Goal: Find specific page/section: Find specific page/section

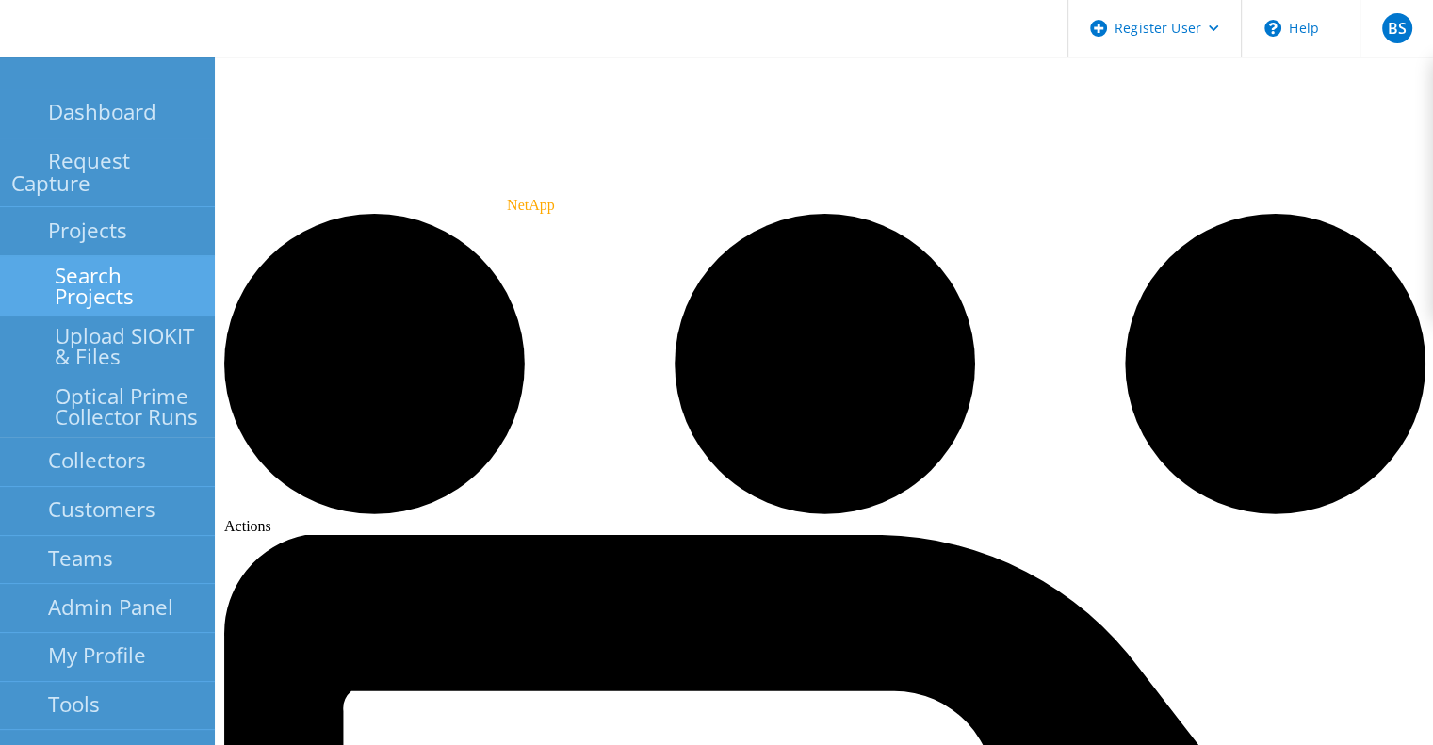
click at [41, 256] on link "Search Projects" at bounding box center [107, 286] width 215 height 60
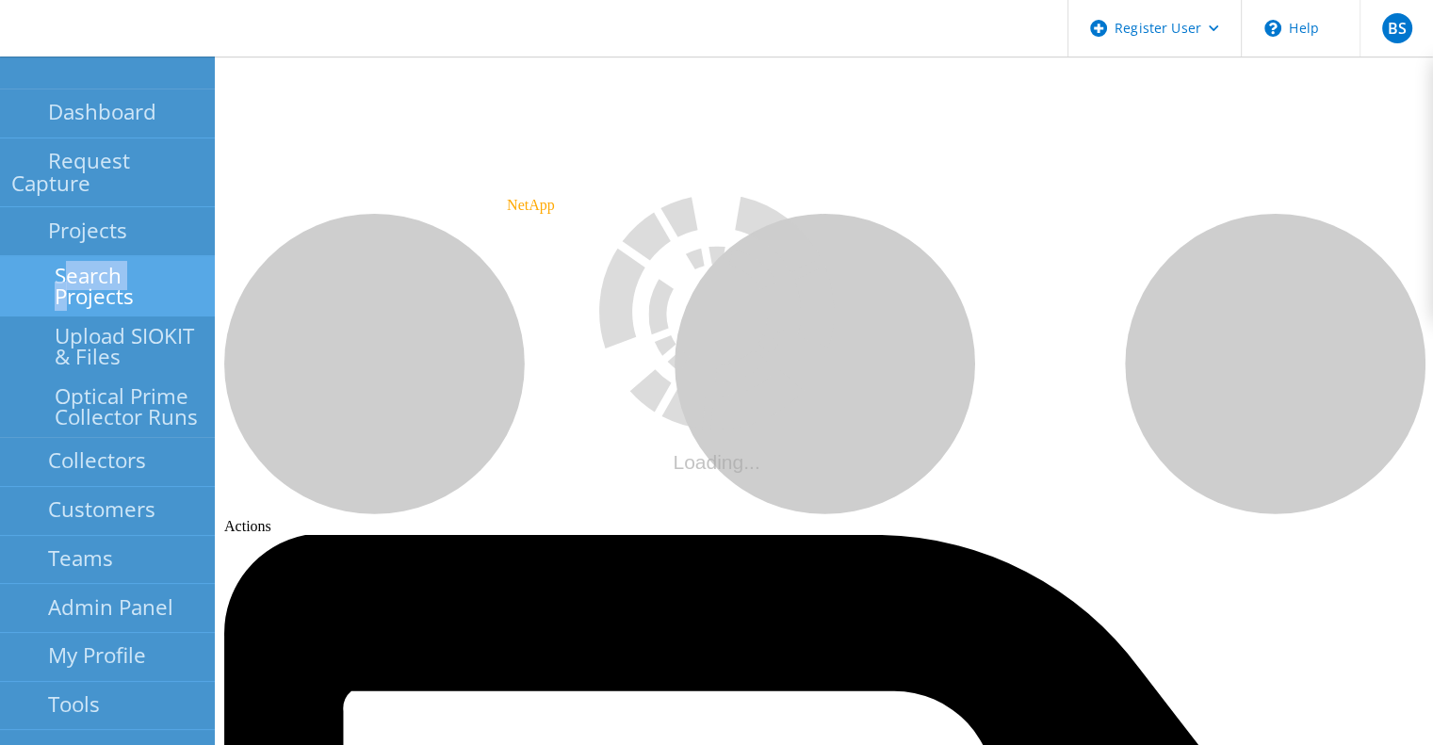
click at [41, 256] on link "Search Projects" at bounding box center [107, 286] width 215 height 60
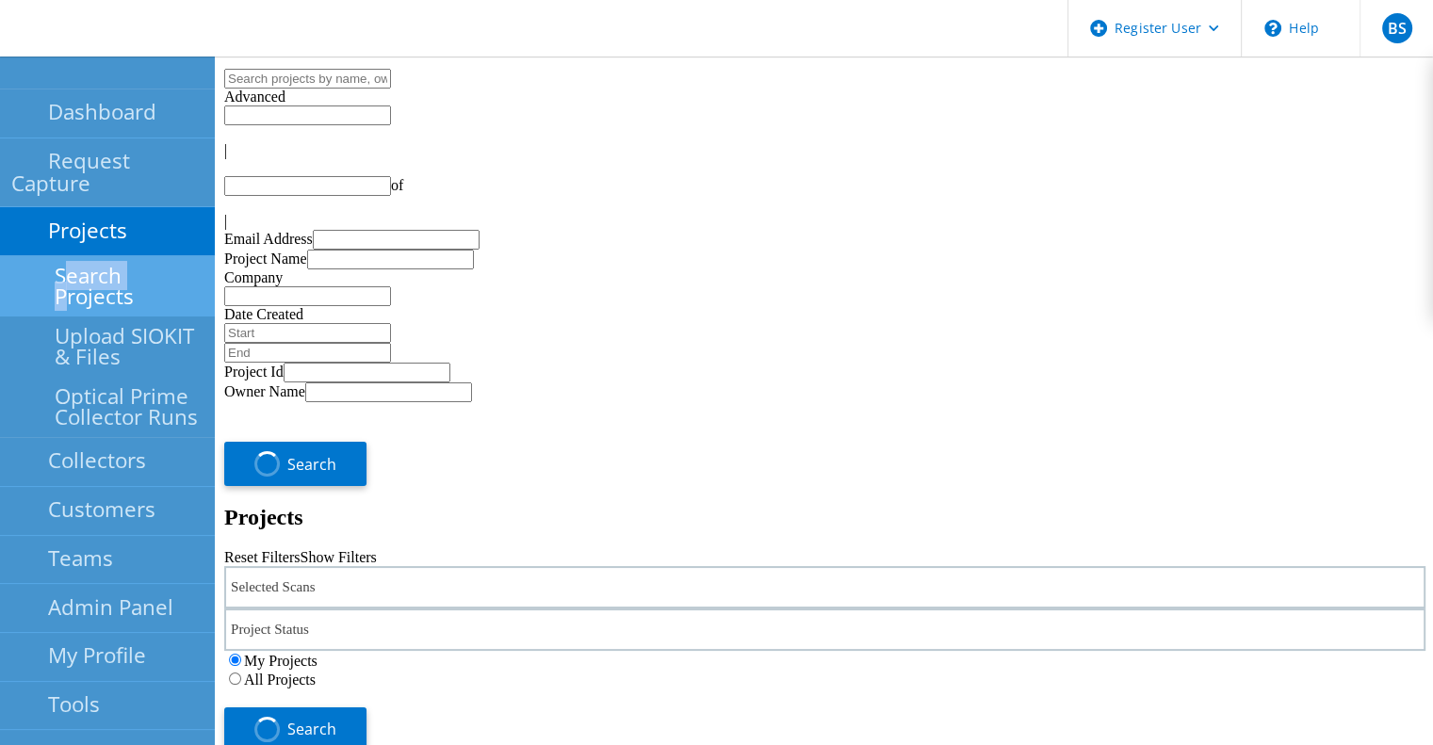
type input "1"
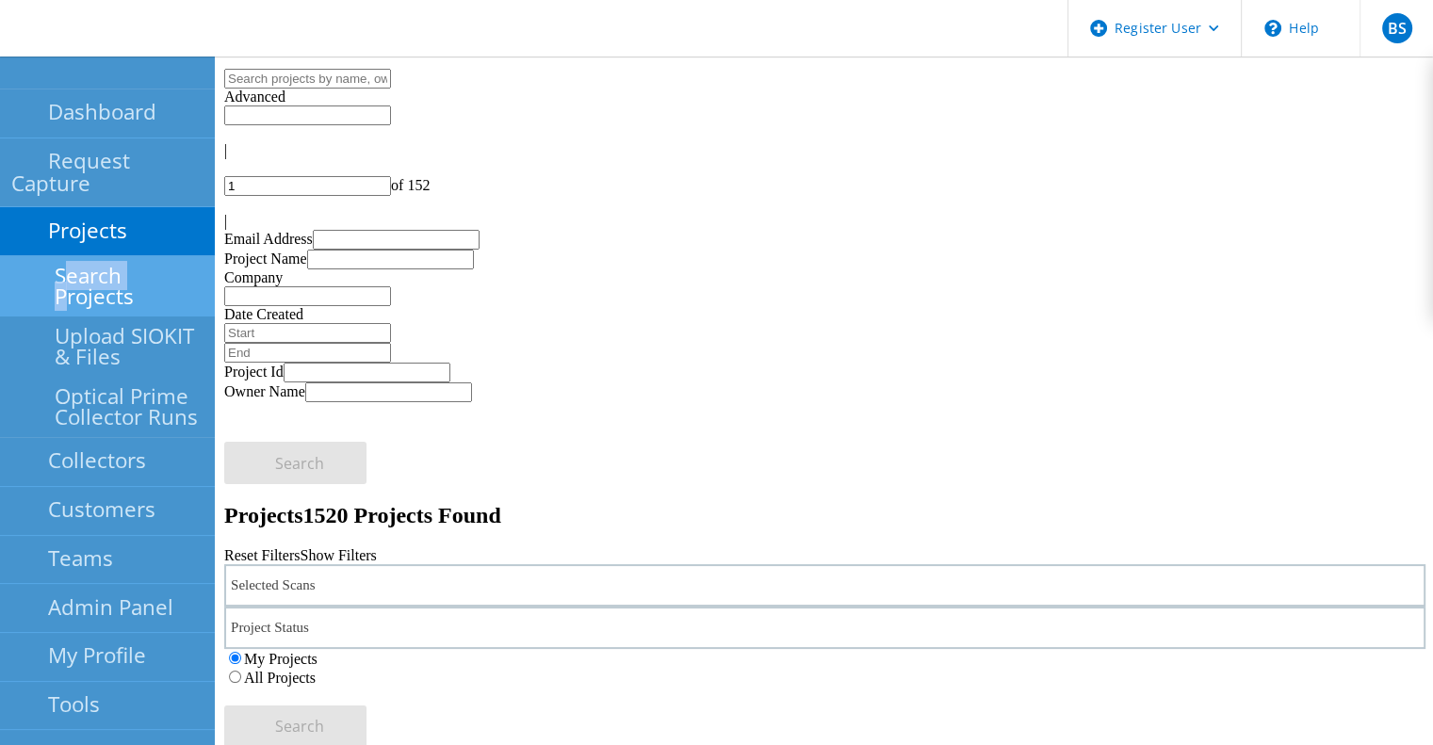
click at [190, 56] on div at bounding box center [110, 28] width 221 height 57
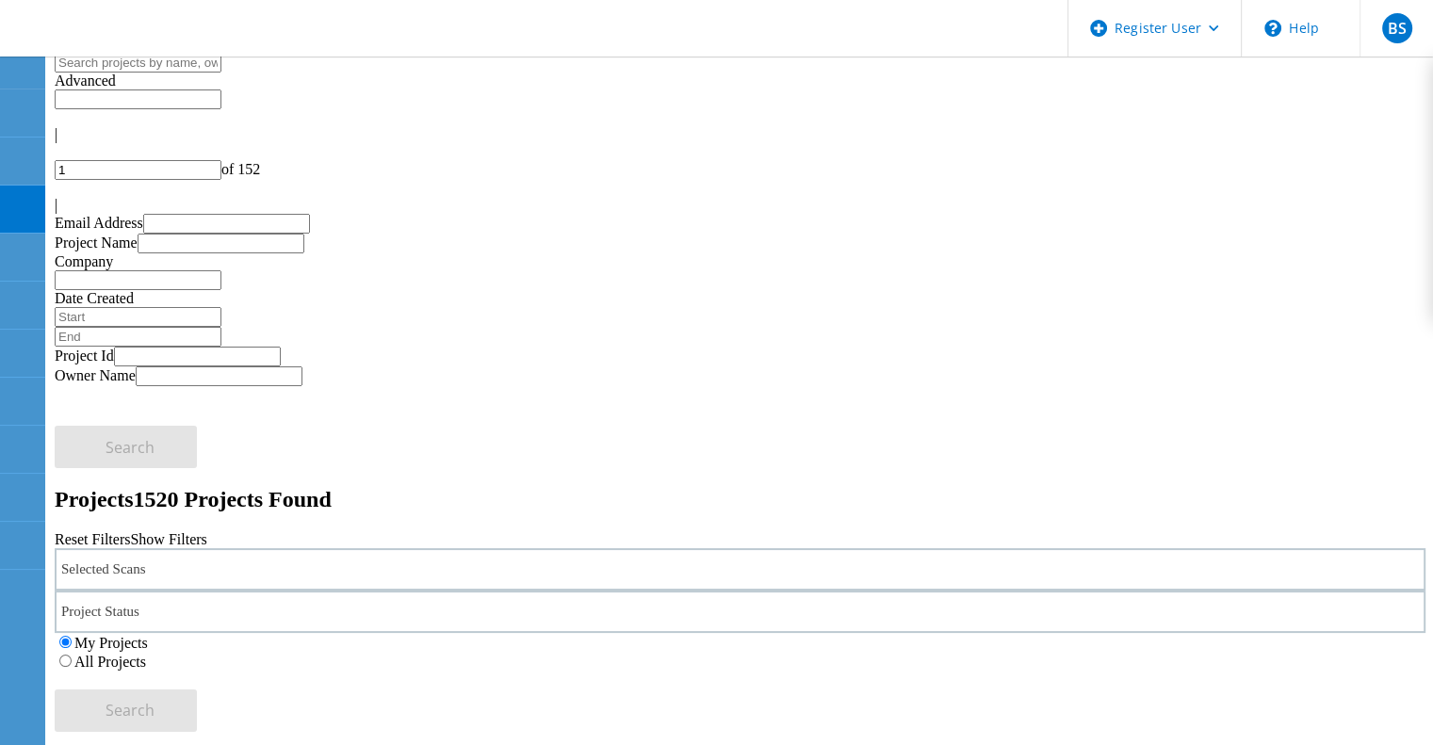
click at [268, 548] on div "Selected Scans" at bounding box center [740, 569] width 1370 height 42
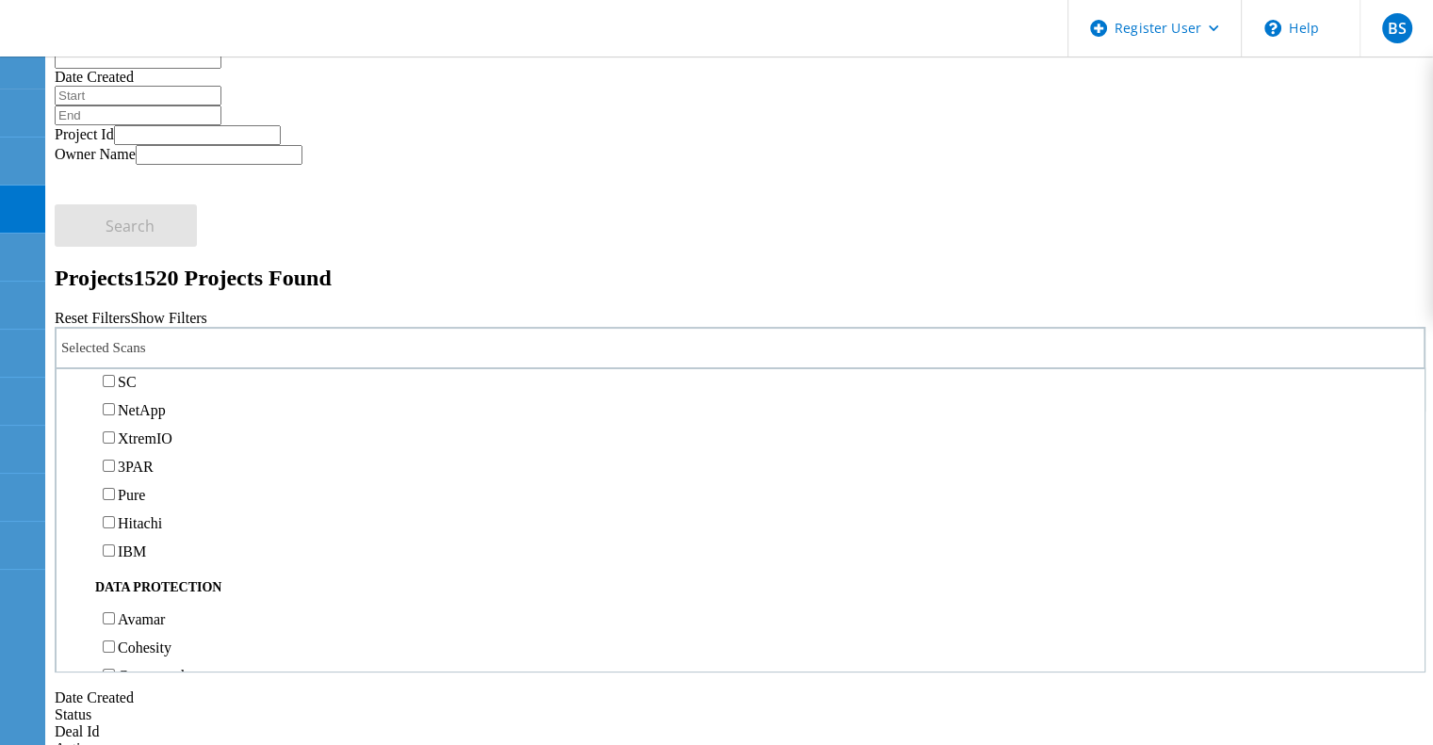
scroll to position [553, 0]
click at [166, 403] on label "NetApp" at bounding box center [142, 411] width 48 height 16
click at [115, 404] on input "NetApp" at bounding box center [109, 410] width 12 height 12
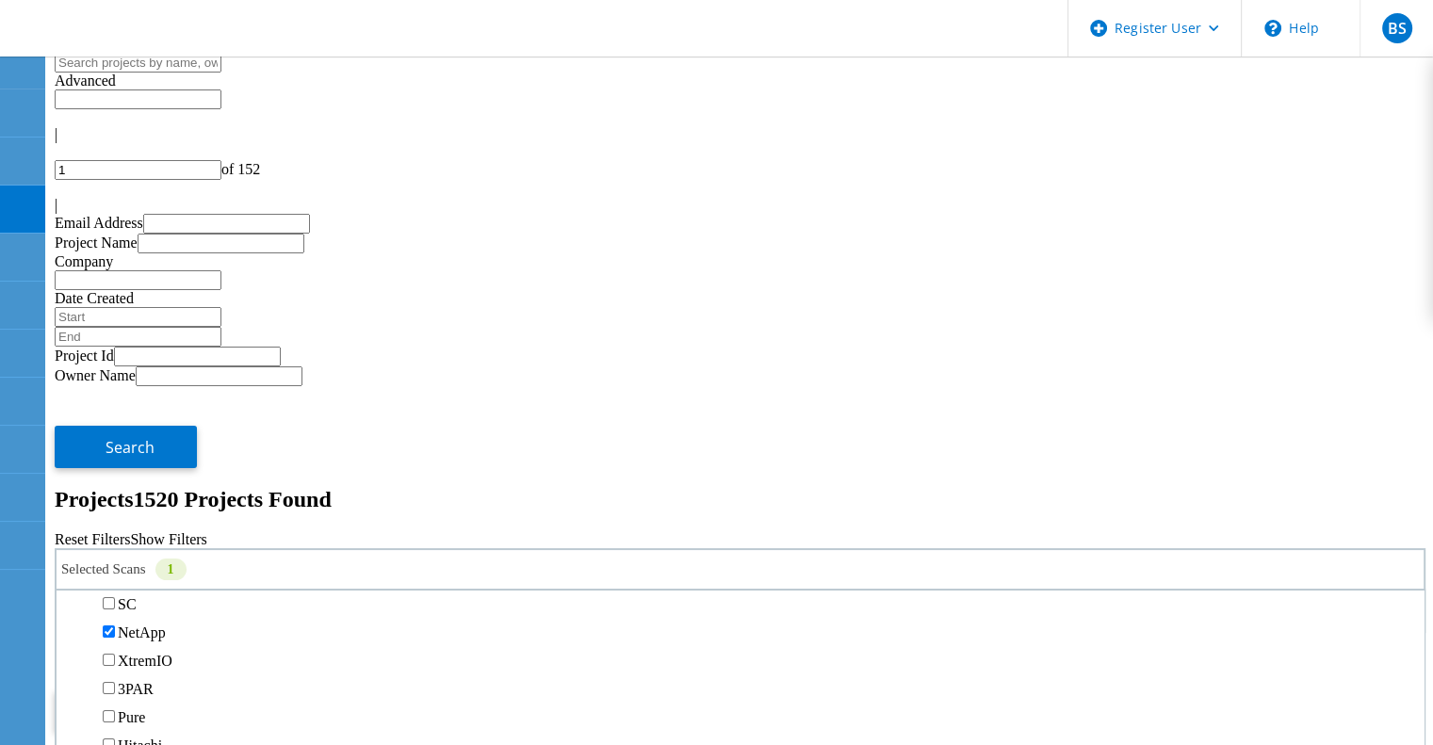
click at [146, 654] on label "All Projects" at bounding box center [110, 662] width 72 height 16
click at [72, 655] on input "All Projects" at bounding box center [65, 661] width 12 height 12
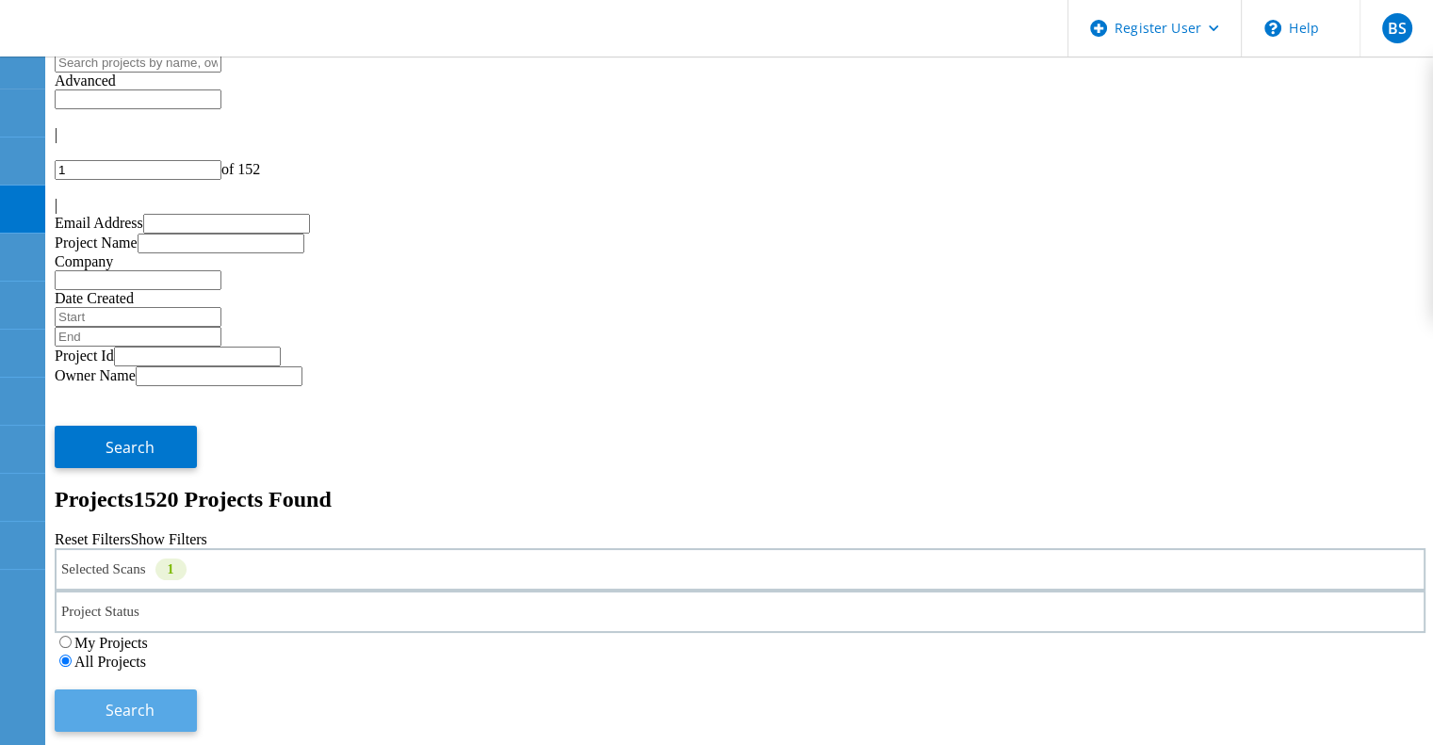
click at [197, 689] on button "Search" at bounding box center [126, 710] width 142 height 42
